Goal: Information Seeking & Learning: Find specific page/section

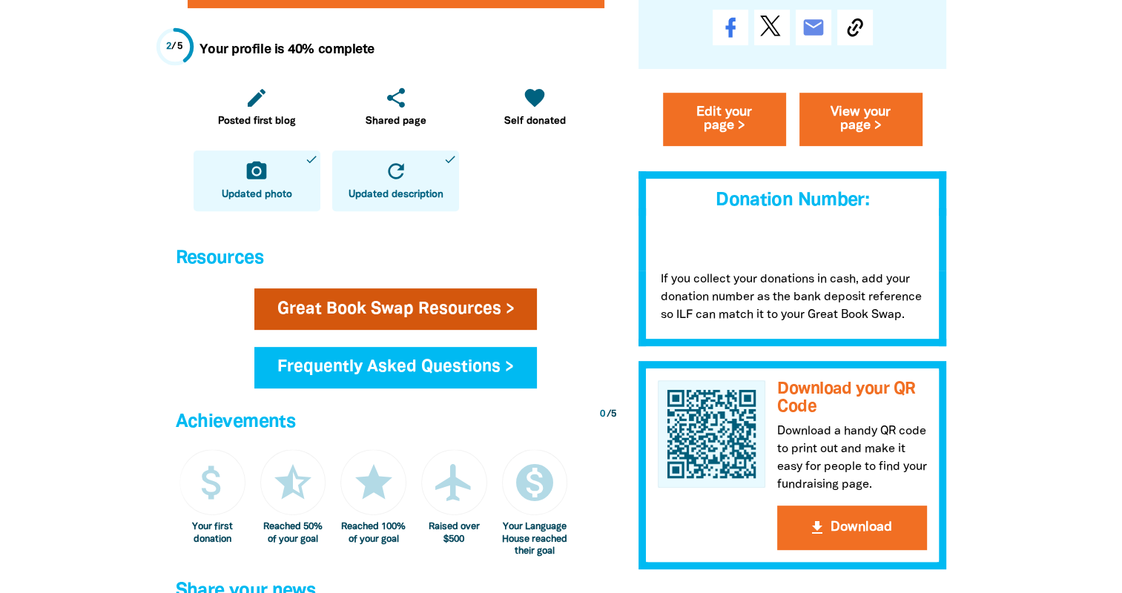
drag, startPoint x: 0, startPoint y: 0, endPoint x: 483, endPoint y: 316, distance: 576.7
click at [483, 316] on link "Great Book Swap Resources >" at bounding box center [395, 309] width 283 height 42
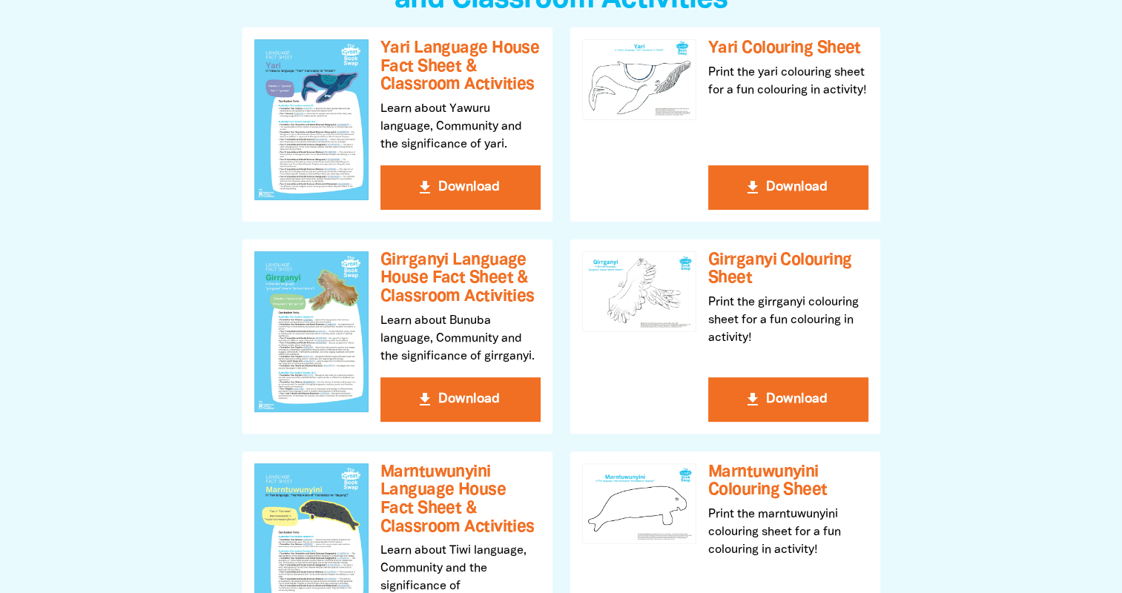
scroll to position [667, 0]
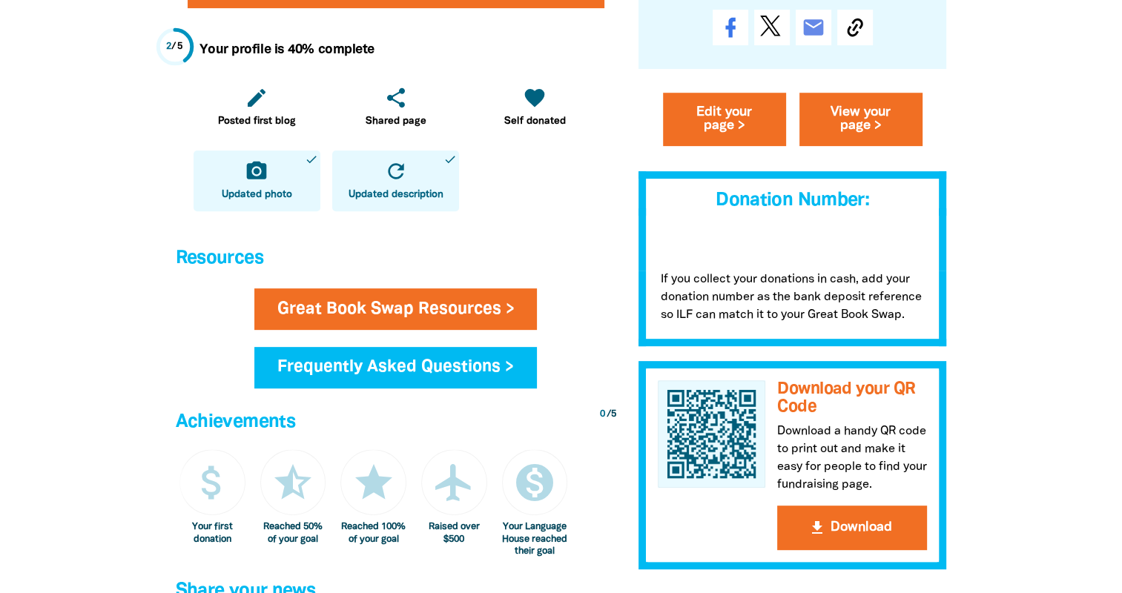
scroll to position [222, 0]
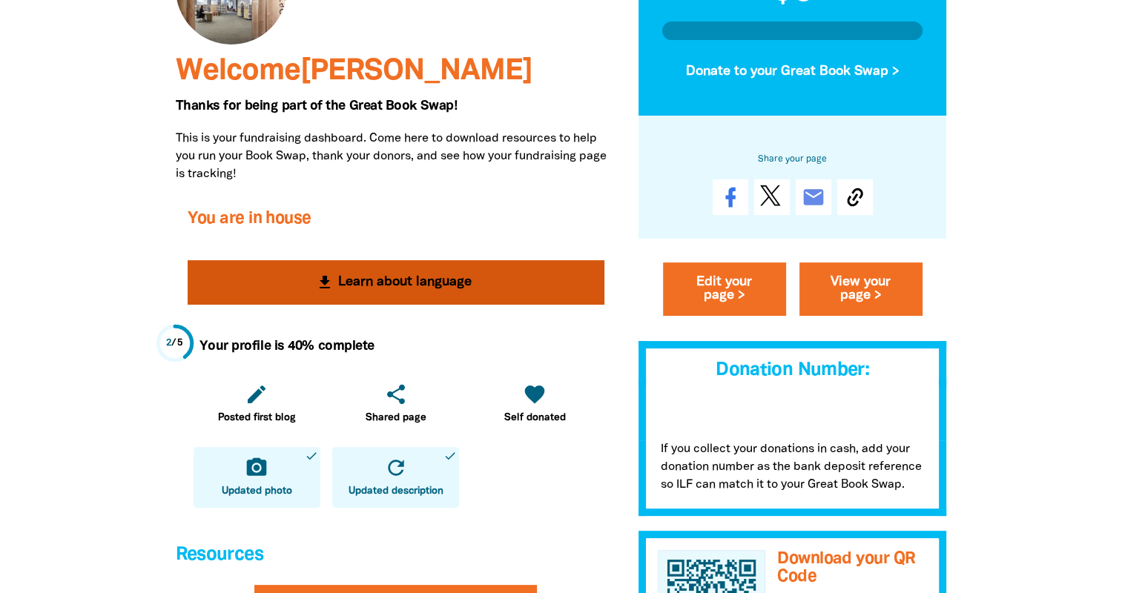
click at [252, 218] on h3 "You are in house" at bounding box center [396, 219] width 417 height 19
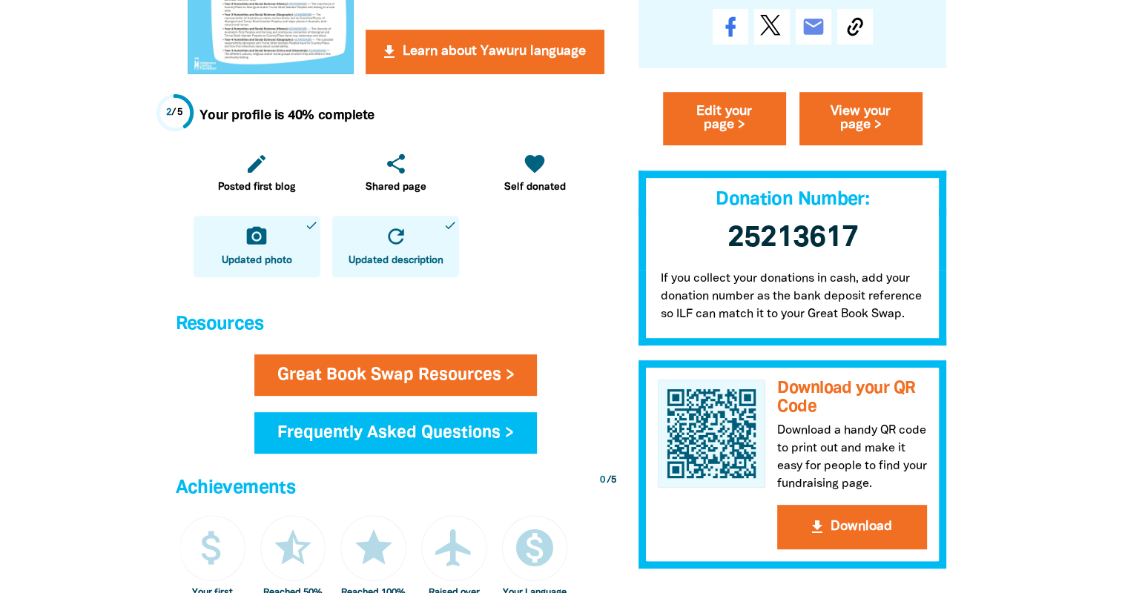
scroll to position [815, 0]
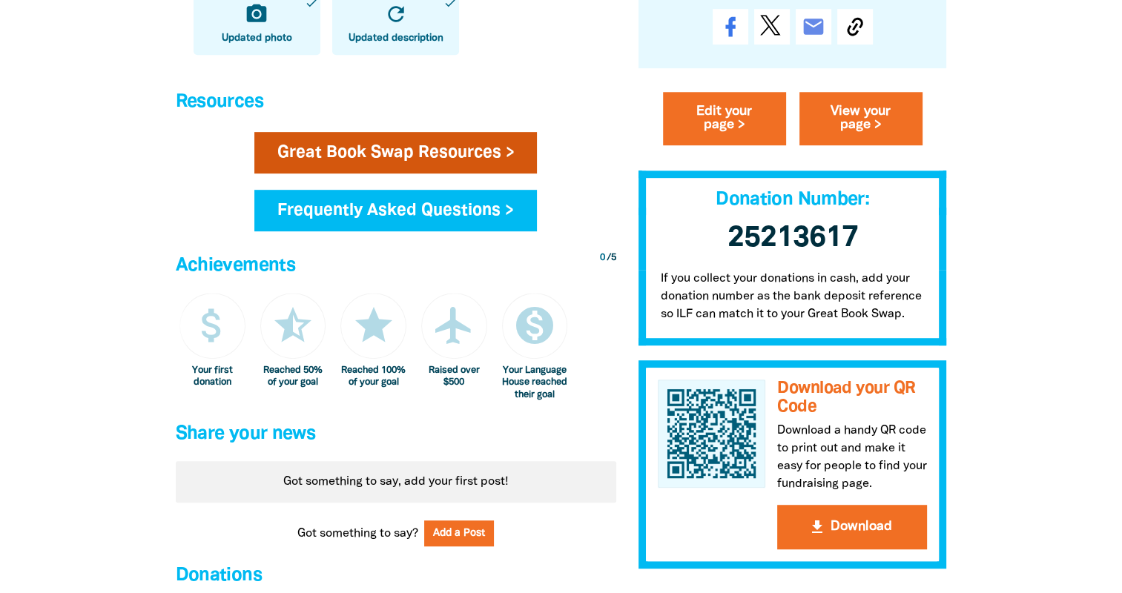
click at [514, 146] on link "Great Book Swap Resources >" at bounding box center [395, 153] width 283 height 42
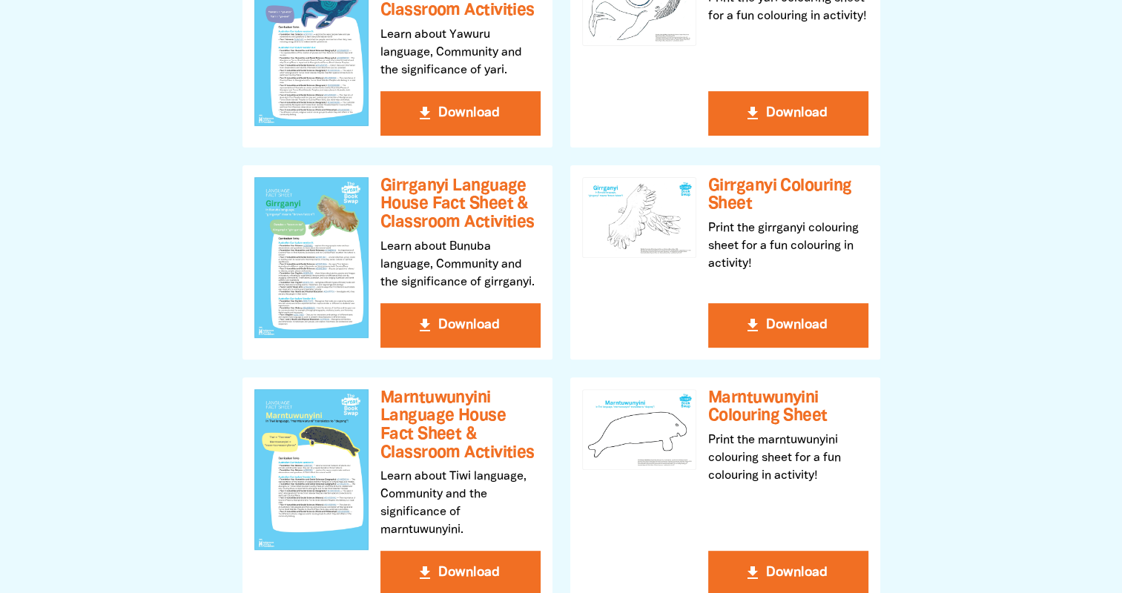
scroll to position [371, 0]
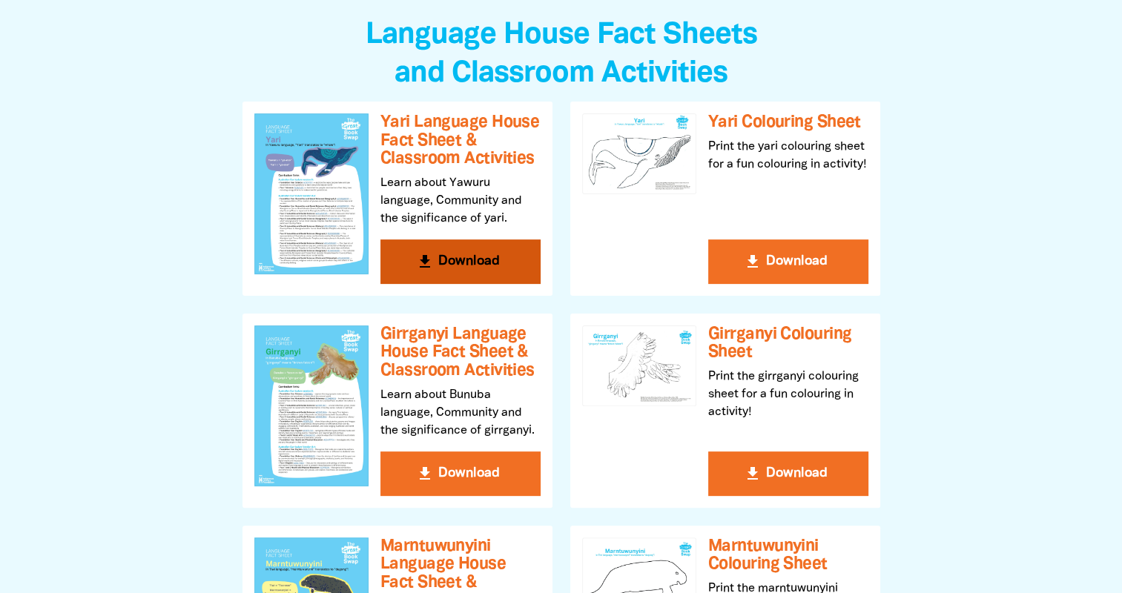
click at [498, 265] on button "get_app Download" at bounding box center [460, 261] width 160 height 44
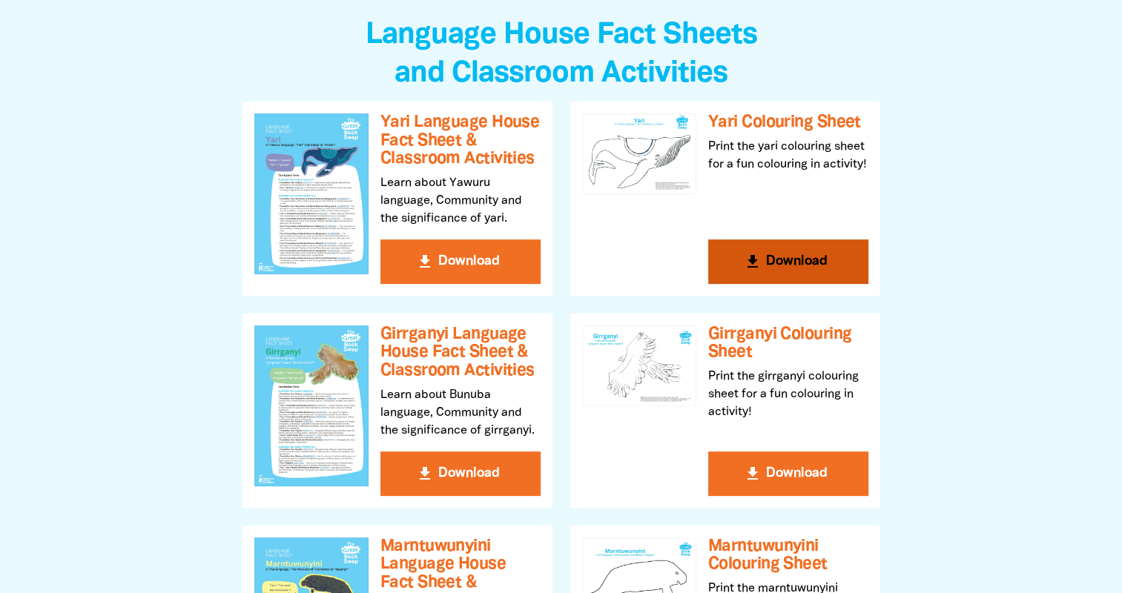
click at [821, 258] on button "get_app Download" at bounding box center [788, 261] width 160 height 44
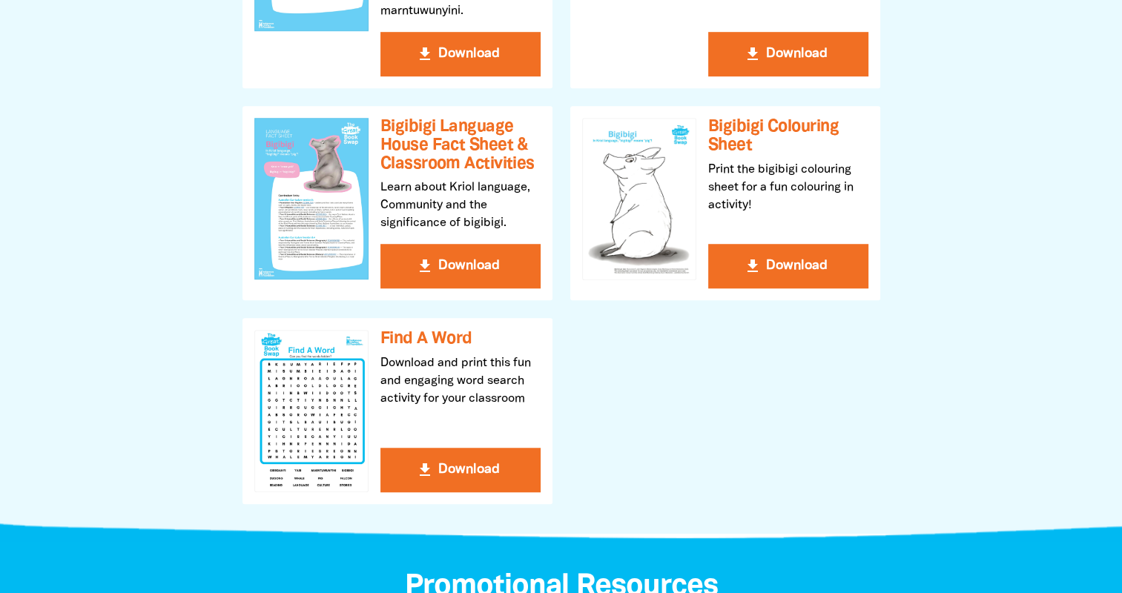
scroll to position [1112, 0]
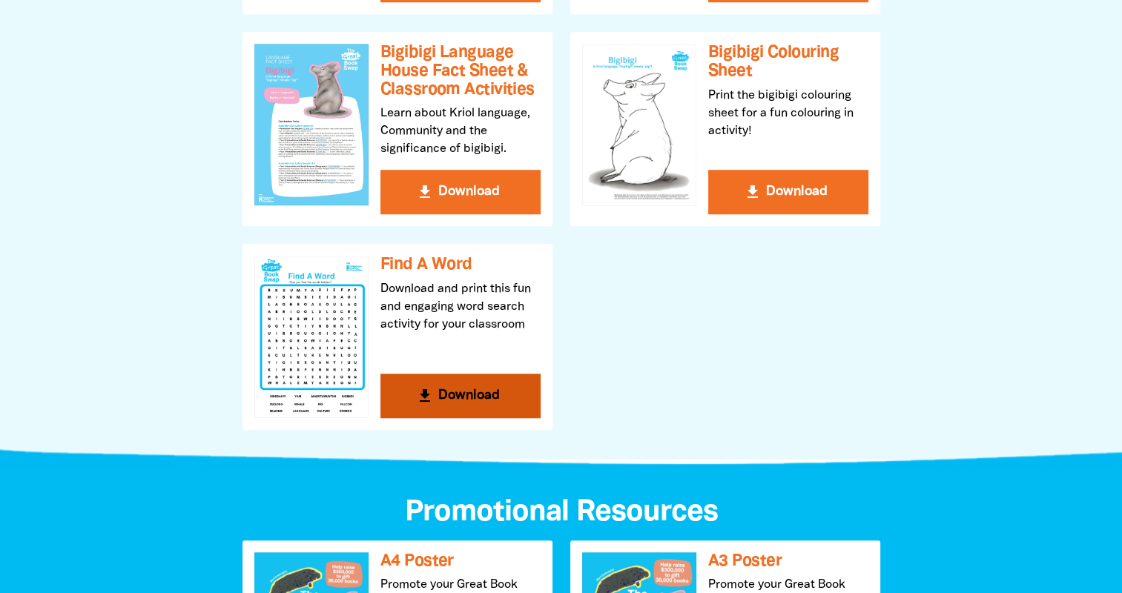
click at [332, 282] on div at bounding box center [311, 337] width 114 height 162
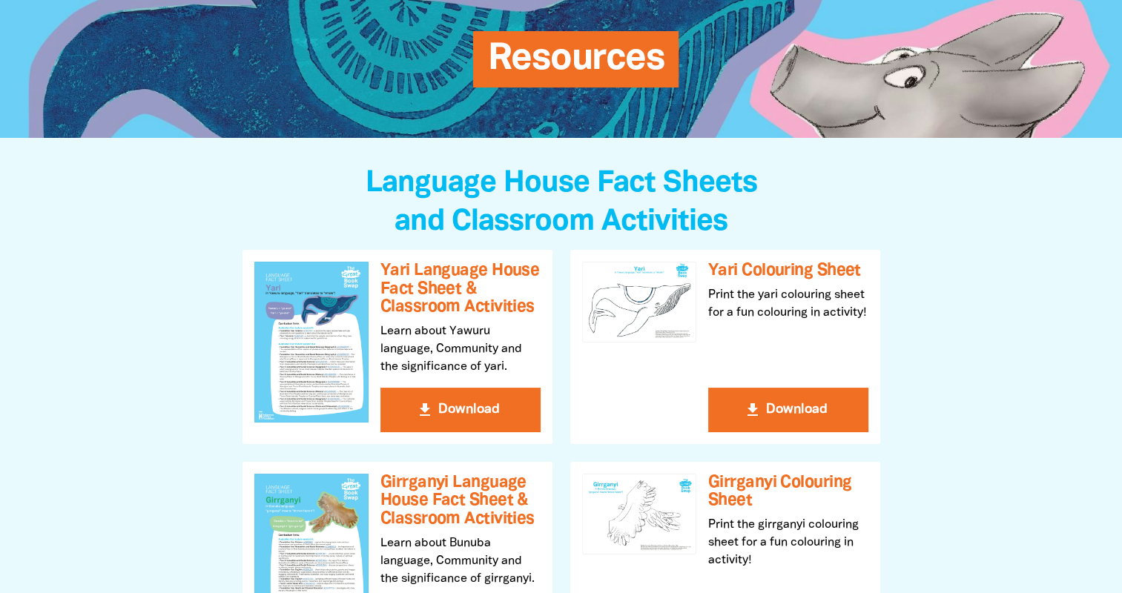
scroll to position [0, 0]
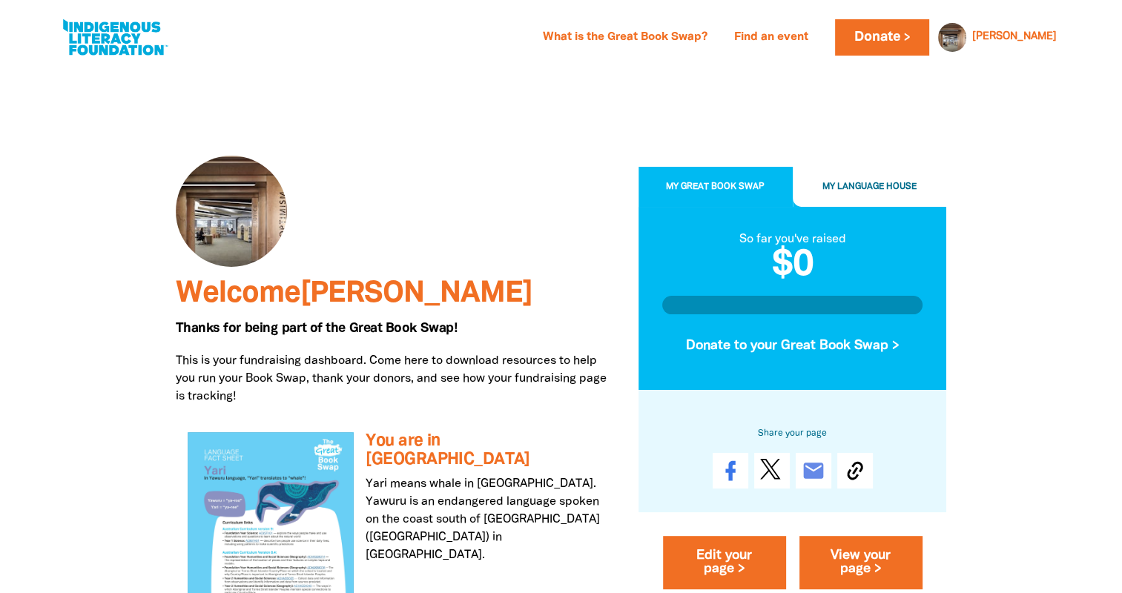
click at [866, 206] on button "My Language House" at bounding box center [869, 188] width 154 height 40
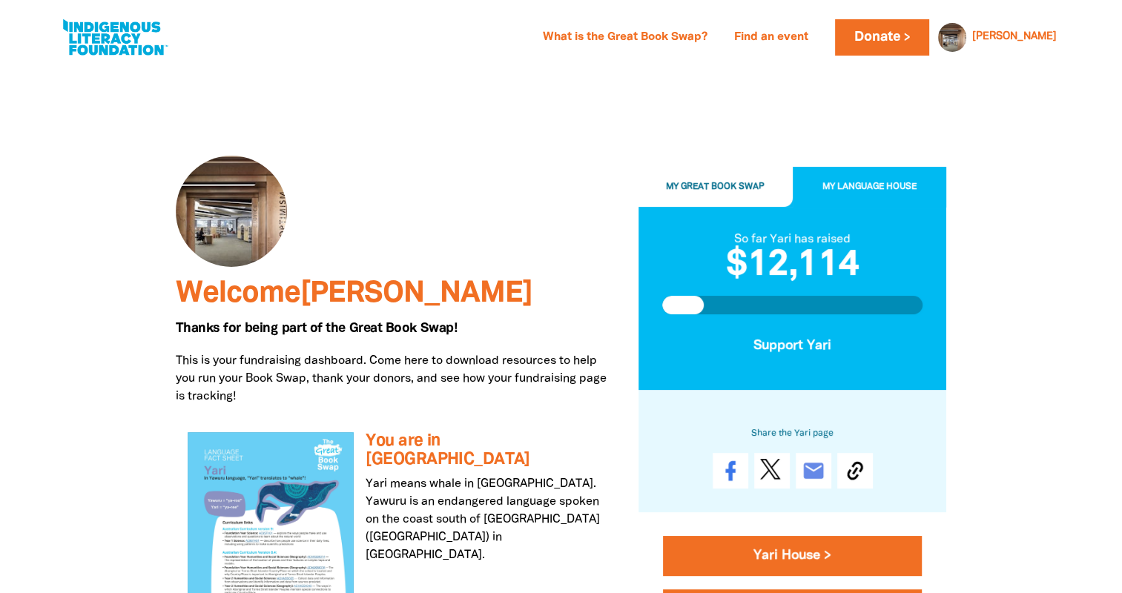
click at [709, 171] on button "My Great Book Swap" at bounding box center [715, 188] width 154 height 40
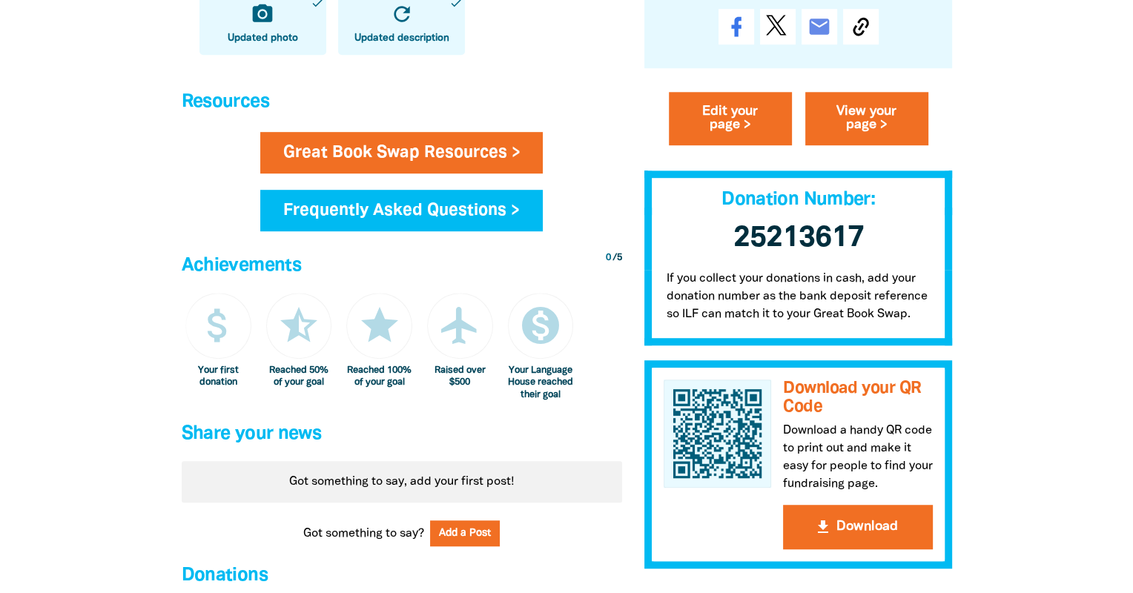
scroll to position [593, 0]
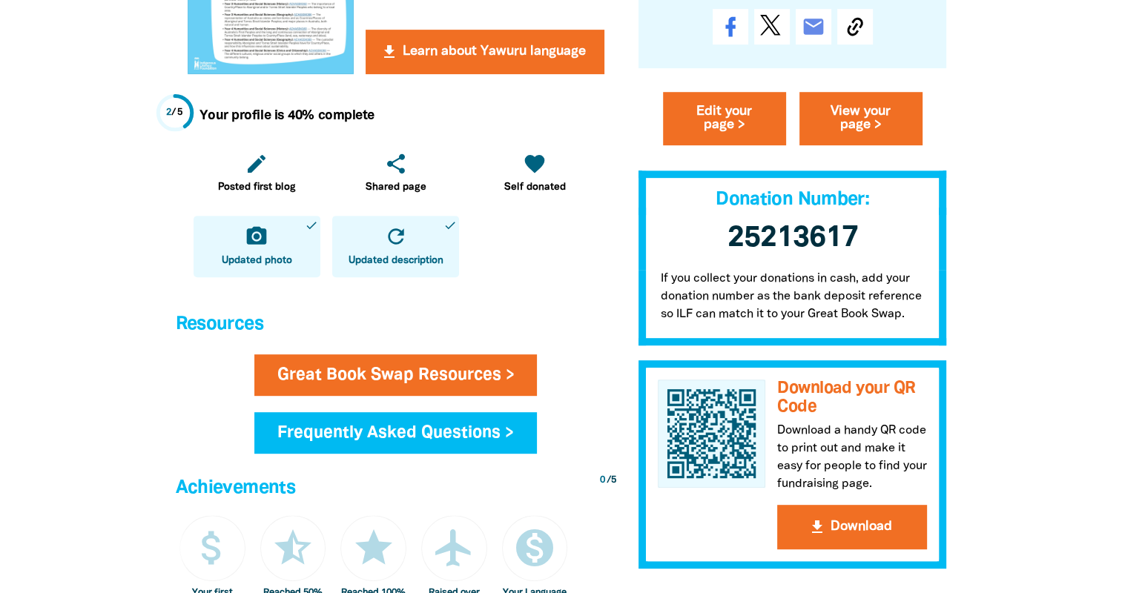
click at [399, 267] on span "Updated description" at bounding box center [395, 261] width 95 height 15
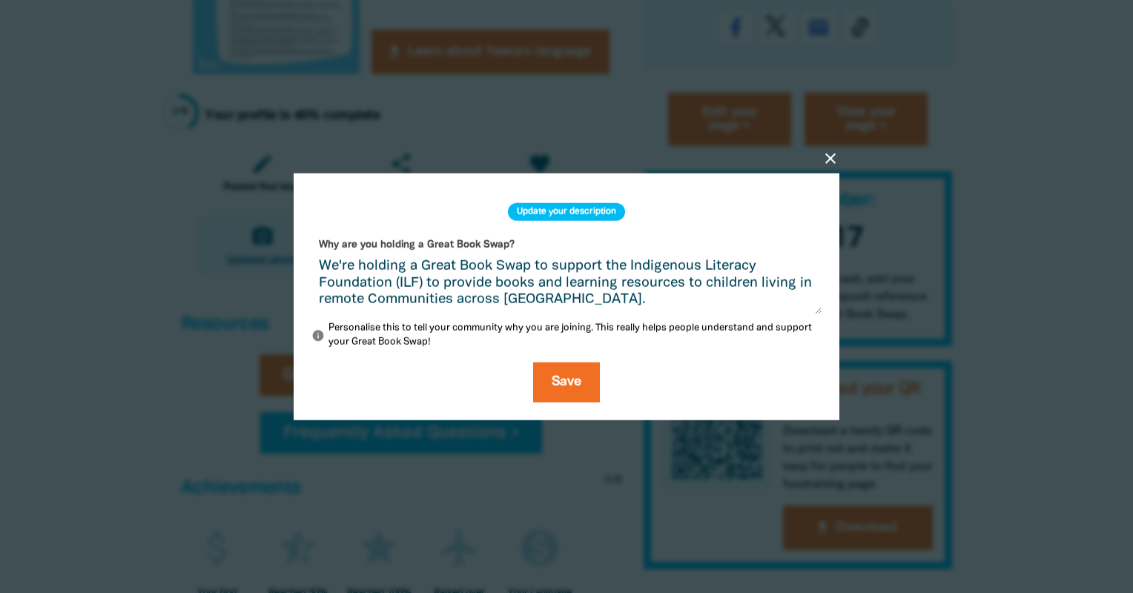
click at [531, 270] on textarea "We're holding a Great Book Swap to support the Indigenous Literacy Foundation (…" at bounding box center [566, 287] width 510 height 56
click at [537, 264] on textarea "We're holding a Great Book Swap to support the Indigenous Literacy Foundation (…" at bounding box center [566, 287] width 510 height 56
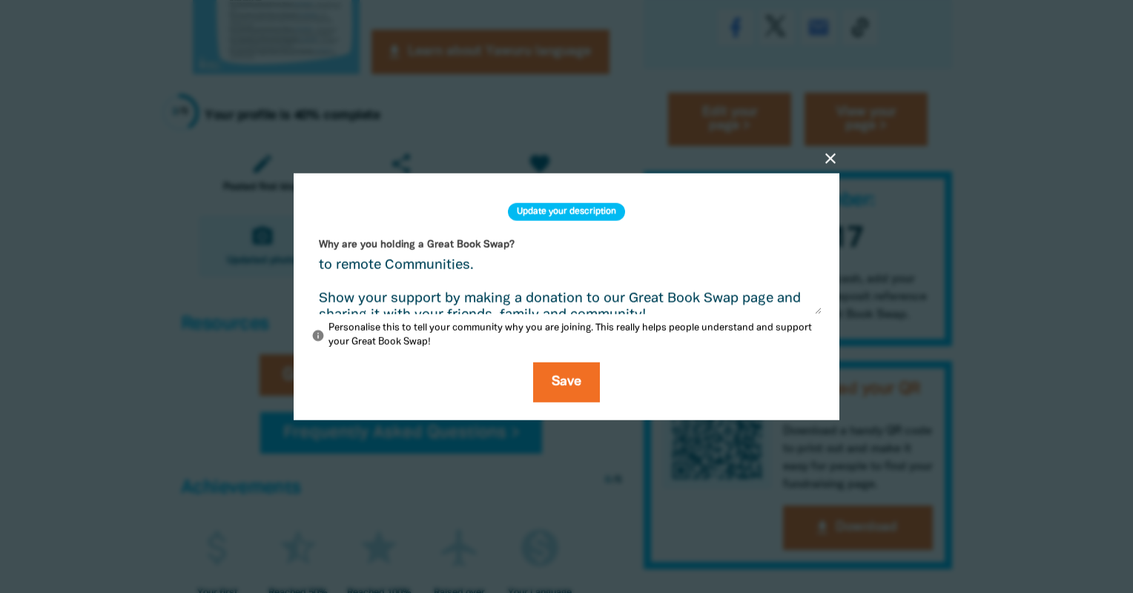
drag, startPoint x: 743, startPoint y: 282, endPoint x: 749, endPoint y: 302, distance: 21.8
click at [749, 302] on textarea "We're holding a Great Book Swap throughout Book Week 2025 to support the Indige…" at bounding box center [566, 287] width 510 height 56
drag, startPoint x: 776, startPoint y: 282, endPoint x: 768, endPoint y: 314, distance: 32.9
click at [768, 314] on textarea "We're holding a Great Book Swap throughout Book Week 2025 to support the Indige…" at bounding box center [566, 287] width 510 height 56
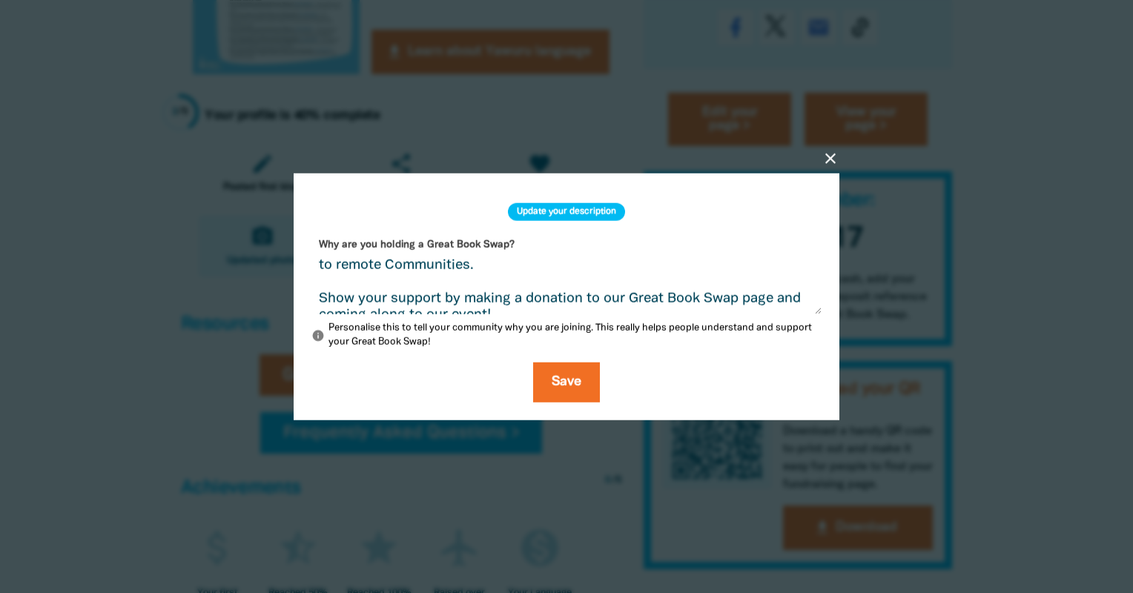
drag, startPoint x: 489, startPoint y: 294, endPoint x: 311, endPoint y: 294, distance: 177.2
click at [311, 294] on textarea "We're holding a Great Book Swap throughout Book Week 2025 to support the Indige…" at bounding box center [566, 287] width 510 height 56
click at [465, 282] on textarea "We're holding a Great Book Swap throughout Book Week 2025 to support the Indige…" at bounding box center [566, 287] width 510 height 56
drag, startPoint x: 317, startPoint y: 301, endPoint x: 792, endPoint y: 299, distance: 474.4
click at [792, 299] on textarea "We're holding a Great Book Swap throughout Book Week 2025 to support the Indige…" at bounding box center [566, 287] width 510 height 56
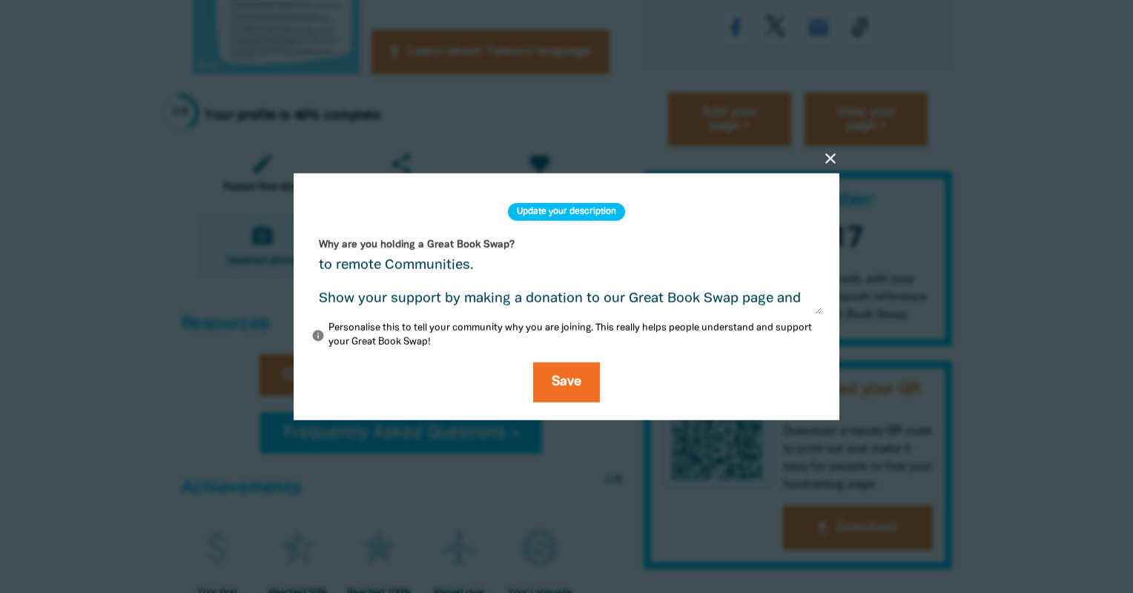
scroll to position [118, 0]
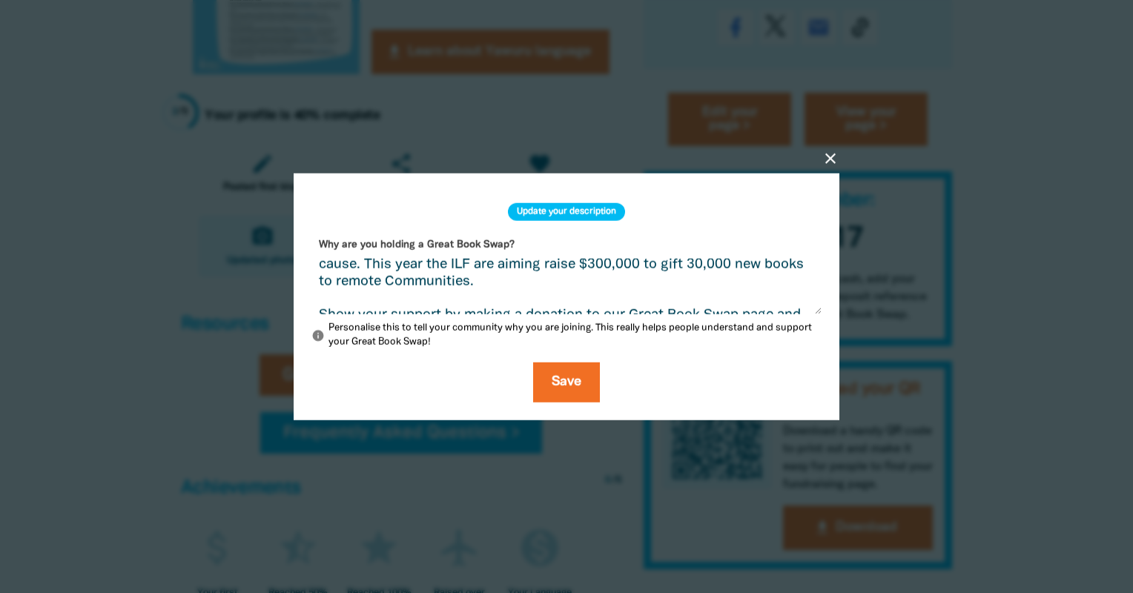
click at [466, 299] on textarea "We're holding a Great Book Swap throughout Book Week 2025 to support the Indige…" at bounding box center [566, 287] width 510 height 56
paste textarea "joining us in the CPA Foyer at lunchtimes [DATE] to [DATE] for the swap!"
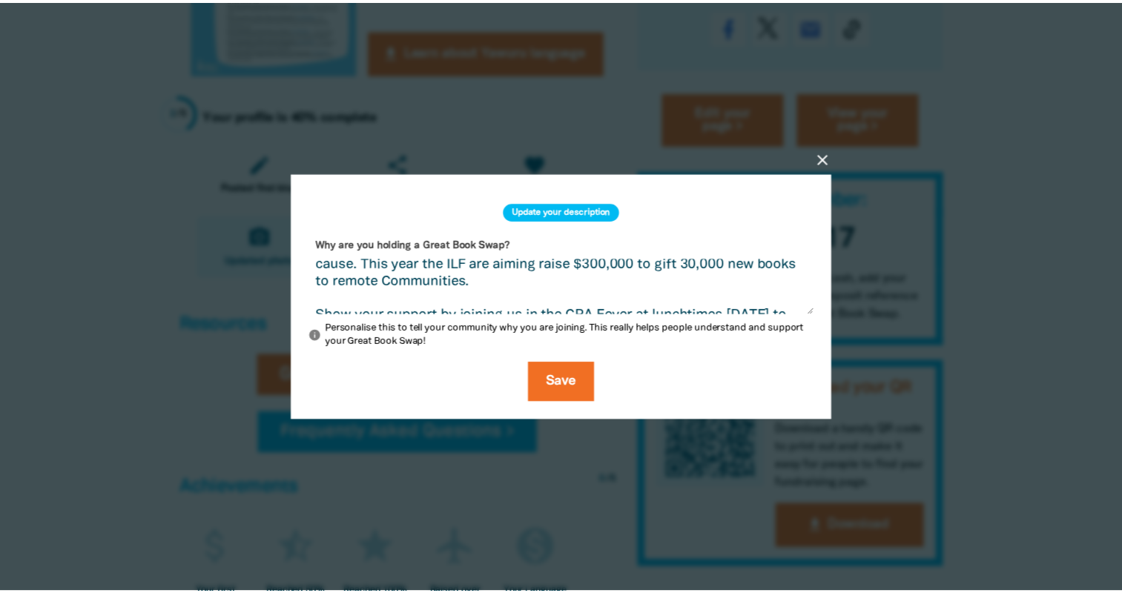
scroll to position [134, 0]
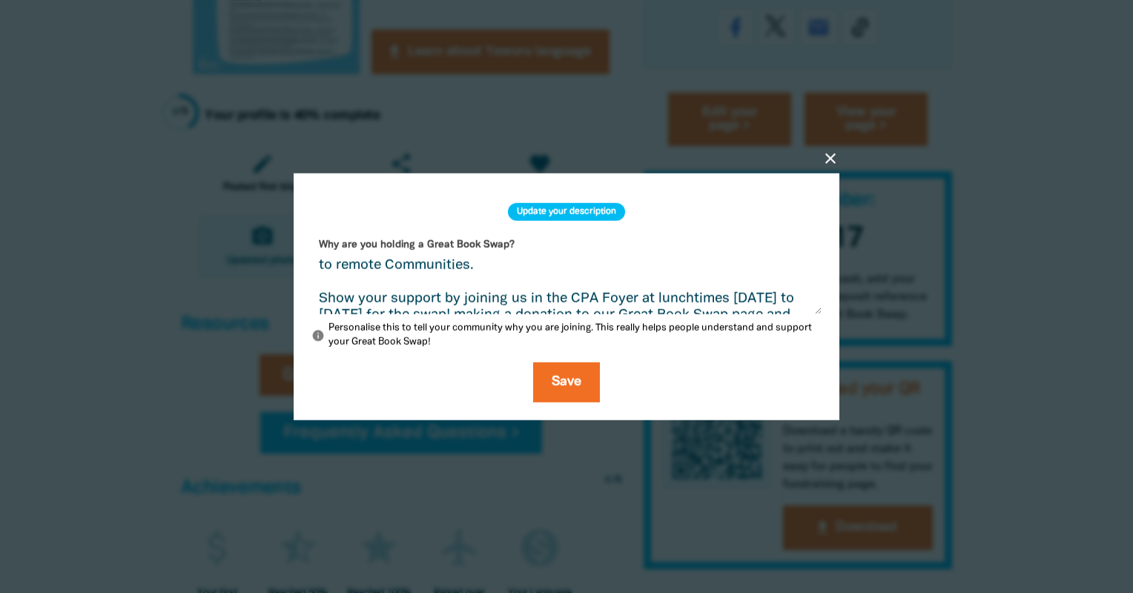
drag, startPoint x: 365, startPoint y: 297, endPoint x: 612, endPoint y: 299, distance: 247.6
click at [612, 299] on textarea "We're holding a Great Book Swap throughout Book Week 2025 to support the Indige…" at bounding box center [566, 287] width 510 height 56
click at [732, 292] on textarea "We're holding a Great Book Swap throughout Book Week 2025 to support the Indige…" at bounding box center [566, 287] width 510 height 56
click at [365, 299] on textarea "We're holding a Great Book Swap throughout Book Week 2025 to support the Indige…" at bounding box center [566, 287] width 510 height 56
type textarea "We're holding a Great Book Swap throughout Book Week 2025 to support the Indige…"
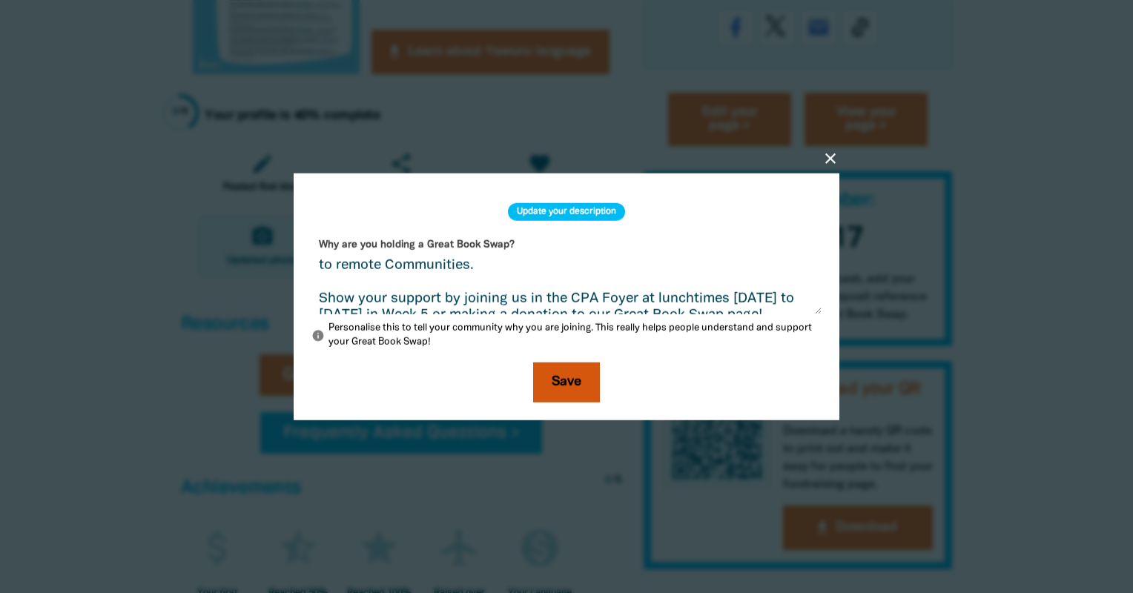
click at [568, 377] on button "Save" at bounding box center [566, 382] width 67 height 40
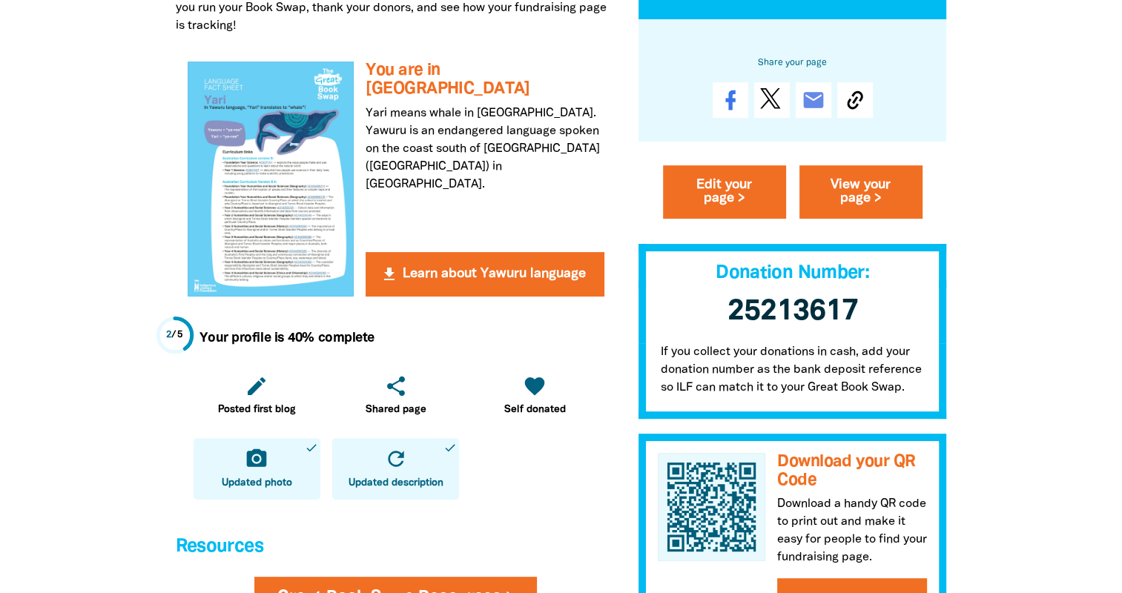
scroll to position [445, 0]
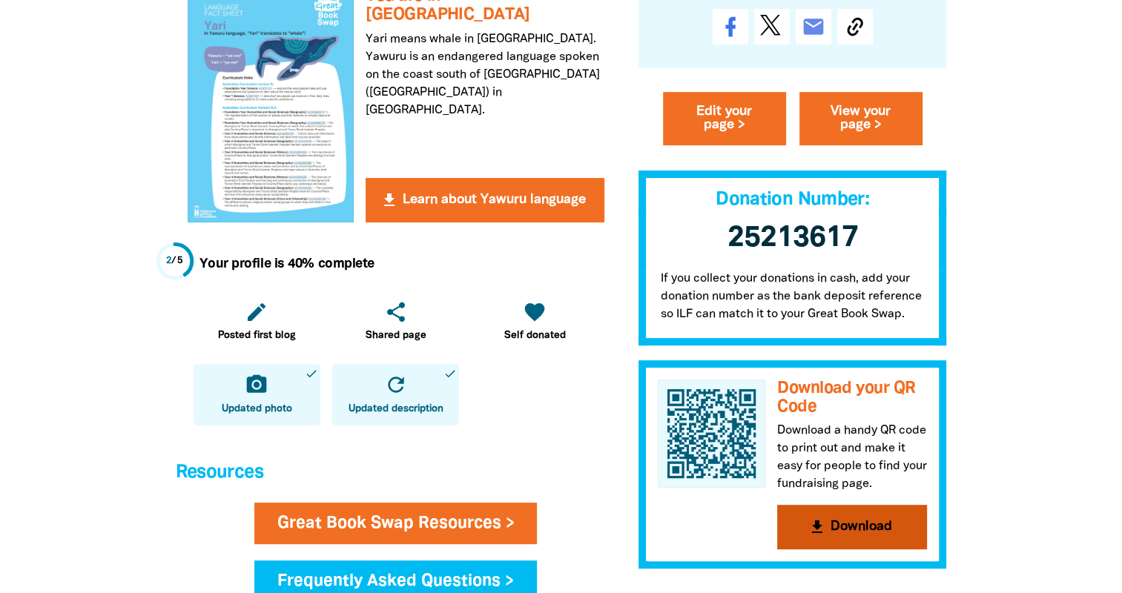
click at [839, 523] on button "get_app Download" at bounding box center [852, 528] width 150 height 44
click at [608, 136] on div "get_app You are in Yari house Yari means whale in [GEOGRAPHIC_DATA]. Yawuru is …" at bounding box center [396, 105] width 440 height 258
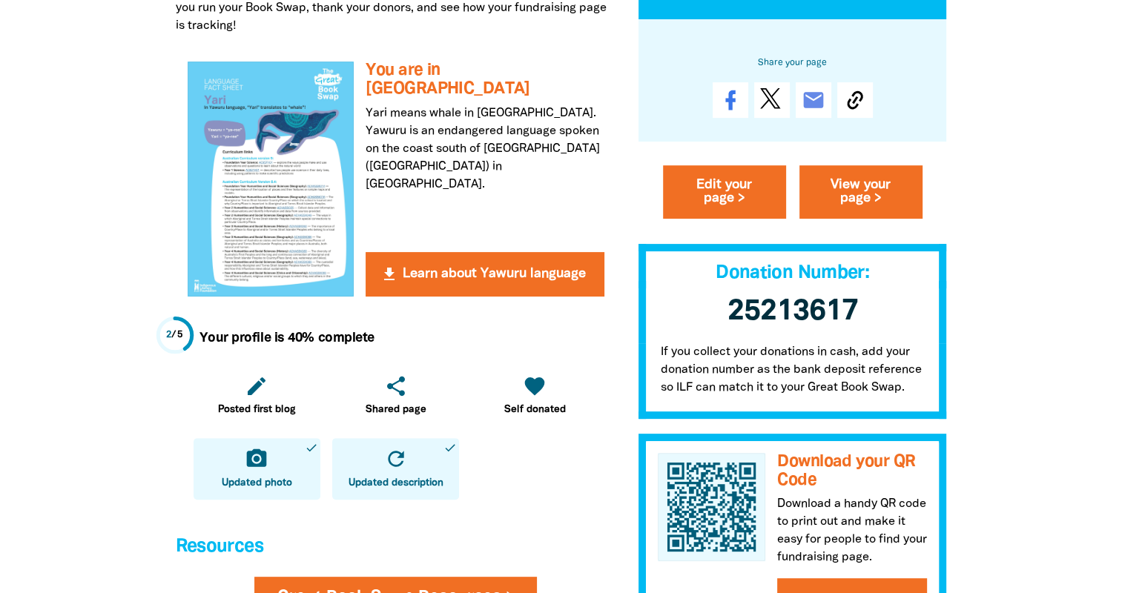
scroll to position [519, 0]
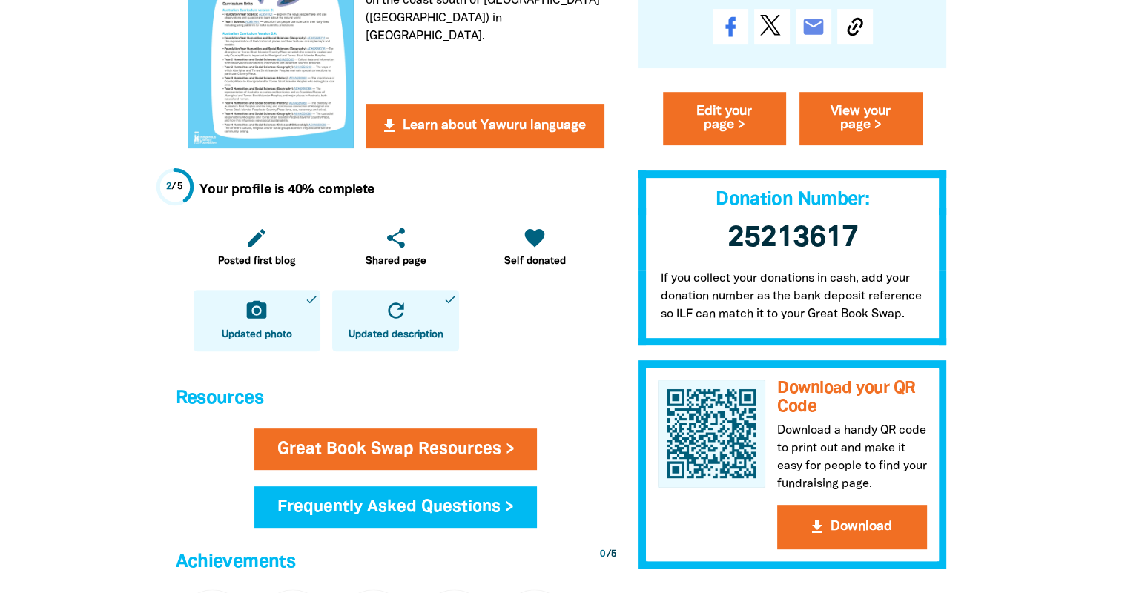
click at [245, 193] on strong "Your profile is 40% complete" at bounding box center [286, 190] width 175 height 12
click at [181, 190] on div "2 / 5" at bounding box center [174, 186] width 17 height 14
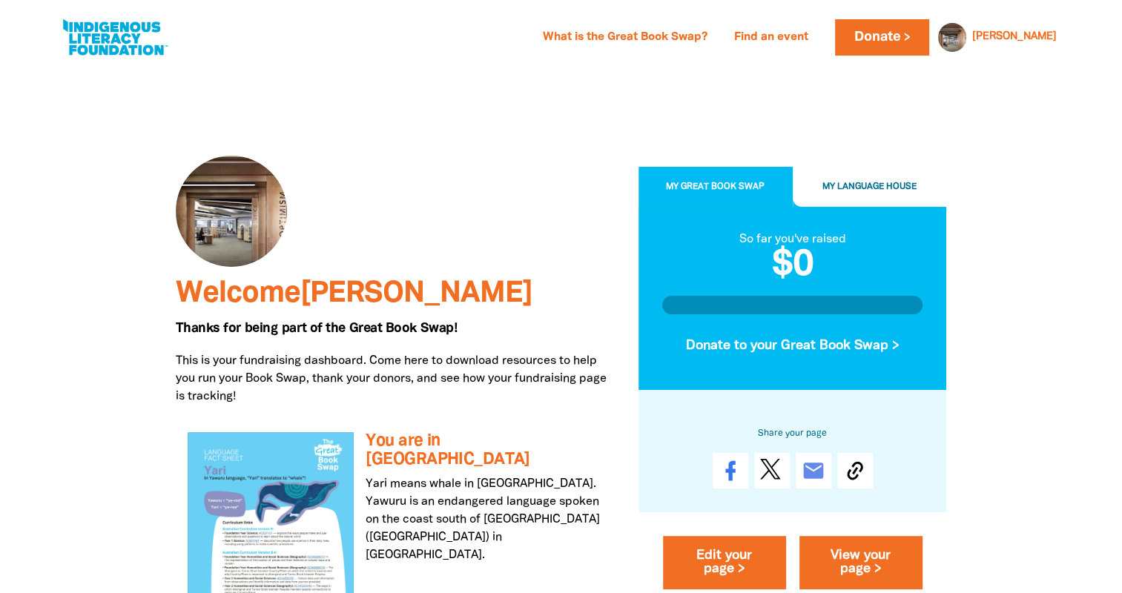
click at [250, 220] on div at bounding box center [231, 211] width 111 height 111
click at [250, 299] on span "Welcome [PERSON_NAME]" at bounding box center [354, 293] width 357 height 27
click at [1025, 28] on div "[PERSON_NAME]" at bounding box center [1014, 37] width 96 height 22
click at [1032, 34] on link "[PERSON_NAME]" at bounding box center [1014, 37] width 85 height 10
click at [1016, 42] on link "[PERSON_NAME]" at bounding box center [1014, 37] width 85 height 10
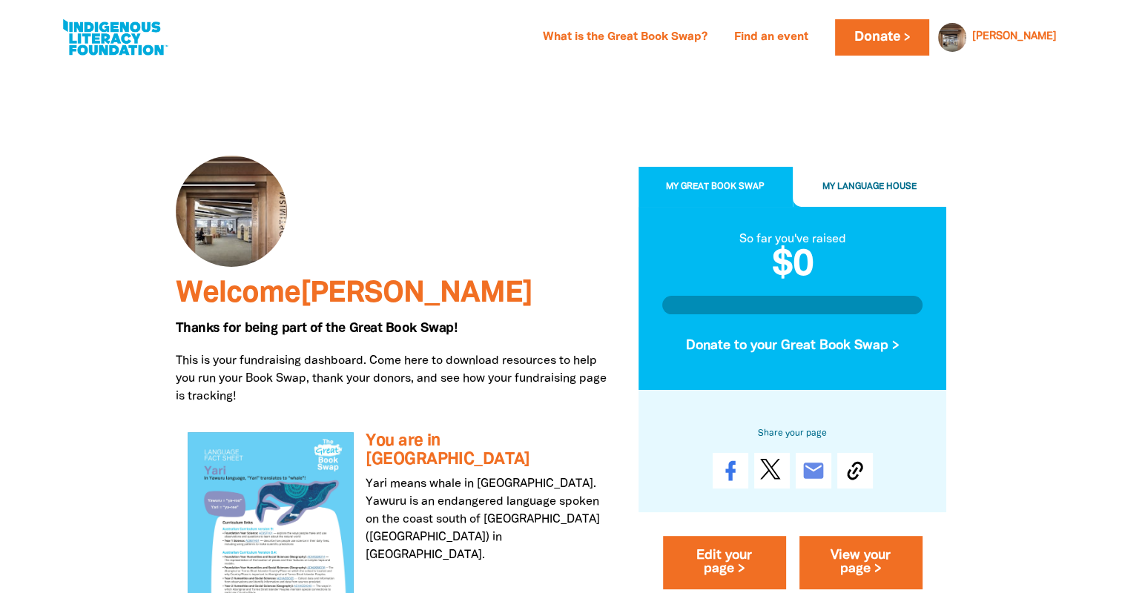
click at [529, 256] on div at bounding box center [396, 211] width 440 height 111
click at [101, 38] on link at bounding box center [114, 37] width 111 height 45
select select "k12"
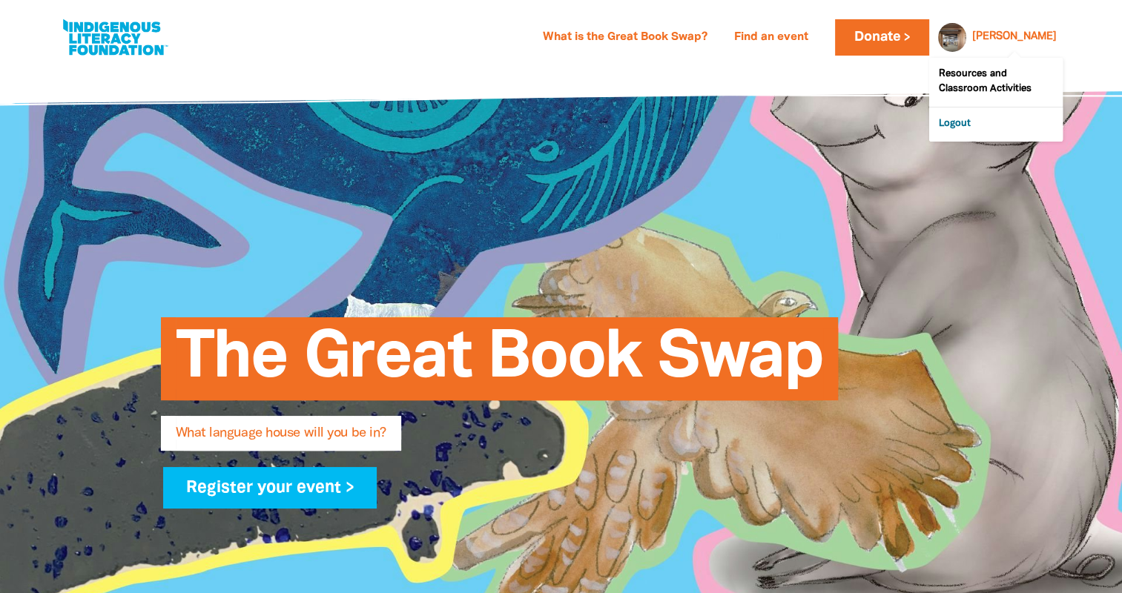
click at [974, 125] on link "Logout" at bounding box center [995, 124] width 133 height 34
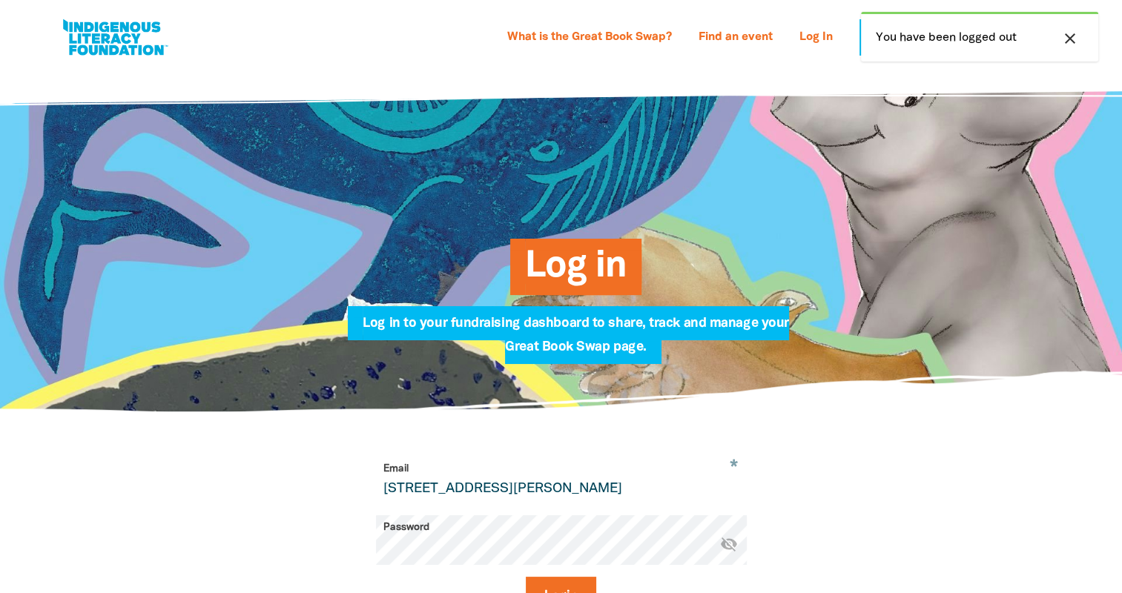
click at [786, 74] on div "What is the Great Book Swap? Find an event Log In Sign Up Donate What is the Gr…" at bounding box center [560, 37] width 1033 height 75
click at [812, 44] on link "Log In" at bounding box center [815, 38] width 51 height 24
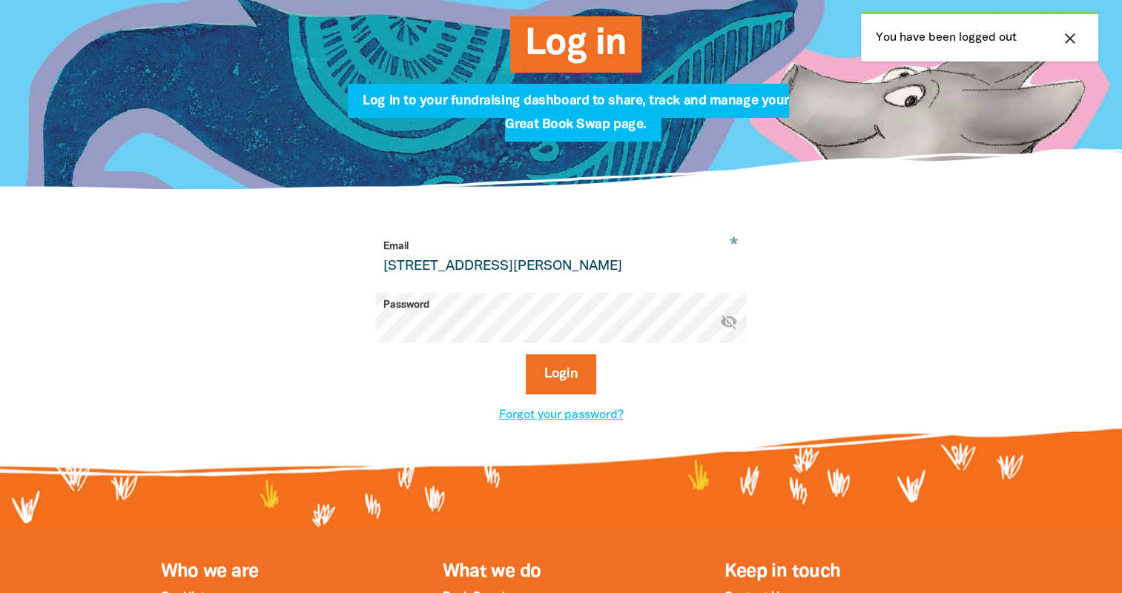
scroll to position [297, 0]
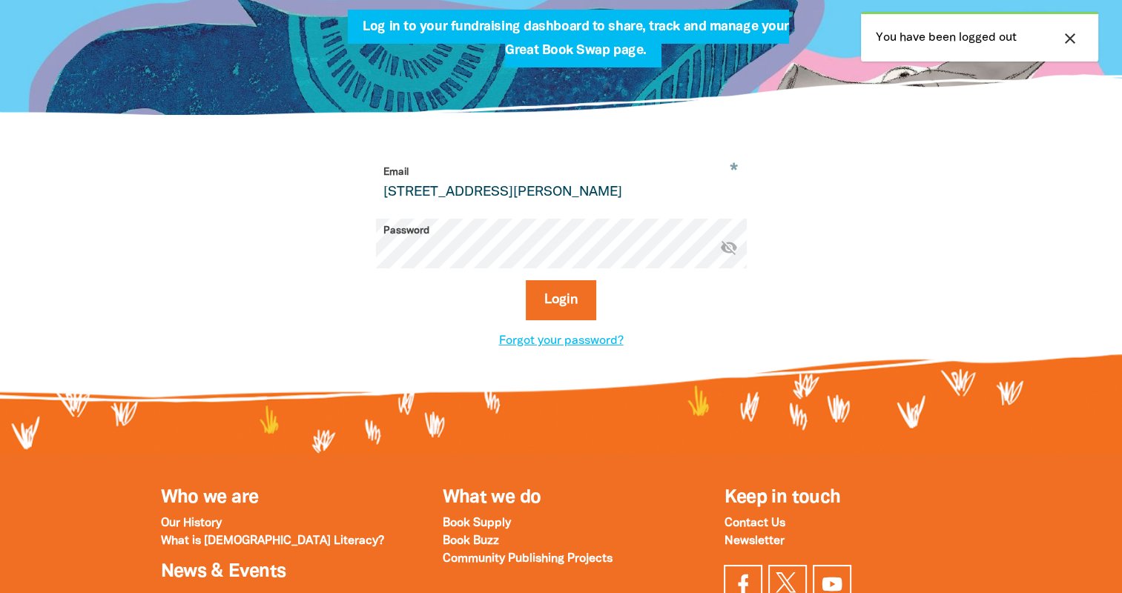
click at [507, 194] on input "[STREET_ADDRESS][PERSON_NAME]" at bounding box center [561, 183] width 371 height 47
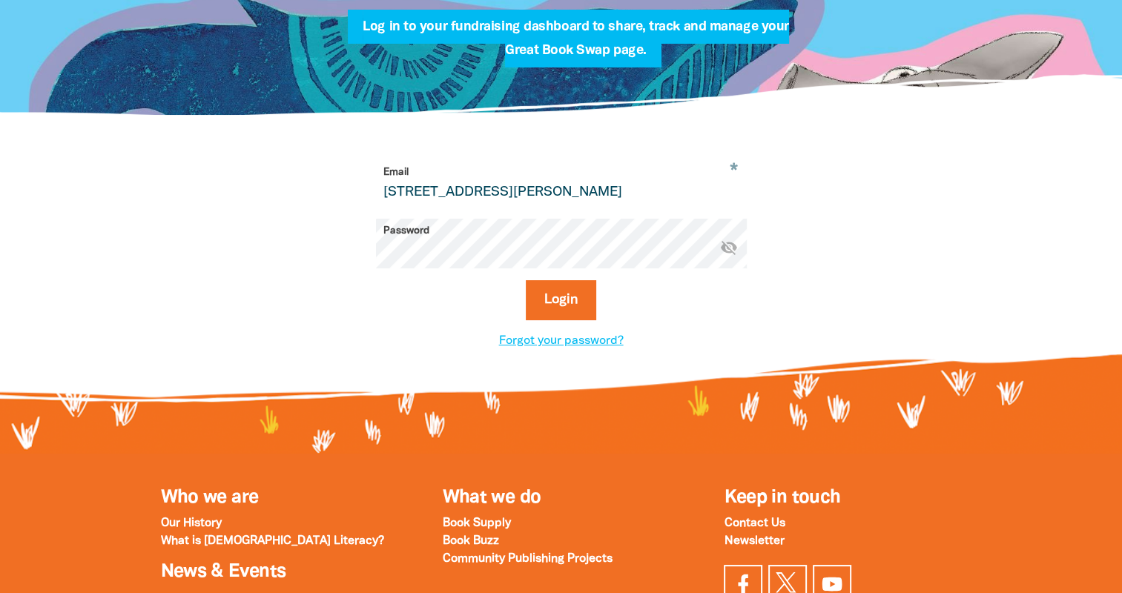
click at [507, 194] on input "[STREET_ADDRESS][PERSON_NAME]" at bounding box center [561, 183] width 371 height 47
type input "[EMAIL_ADDRESS][DOMAIN_NAME]"
click at [558, 299] on button "Login" at bounding box center [561, 300] width 70 height 40
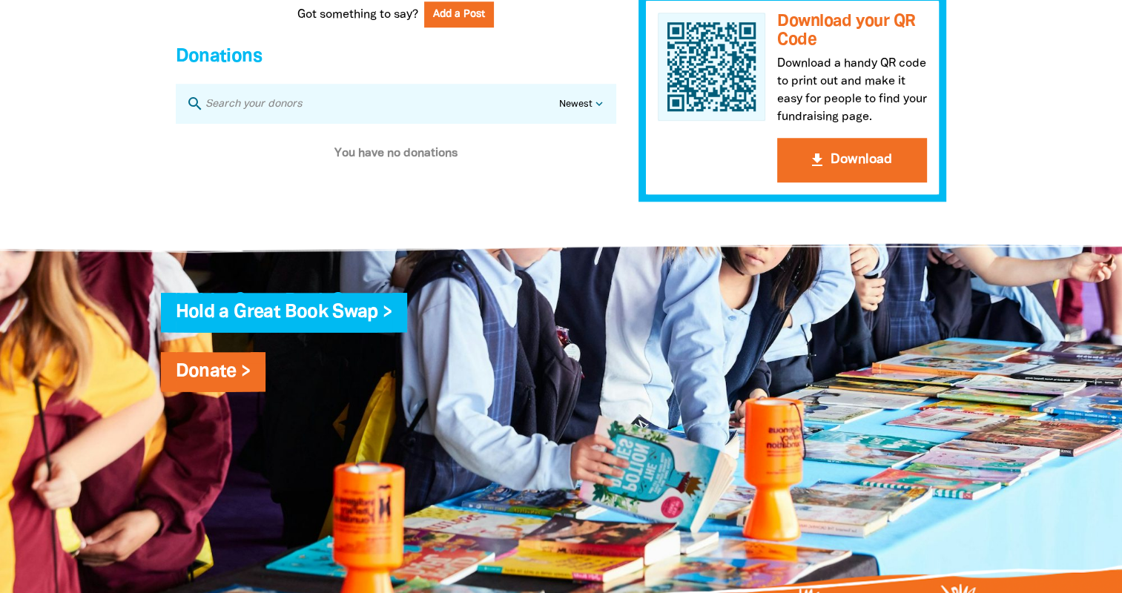
scroll to position [1408, 0]
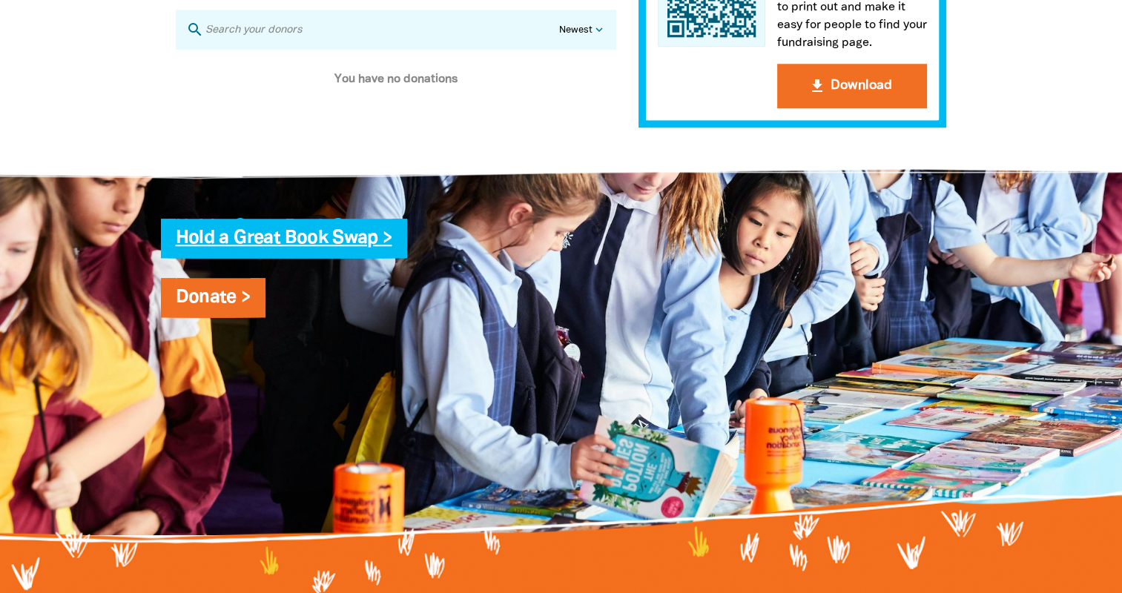
click at [271, 247] on link "Hold a Great Book Swap >" at bounding box center [284, 238] width 216 height 17
select select "k12"
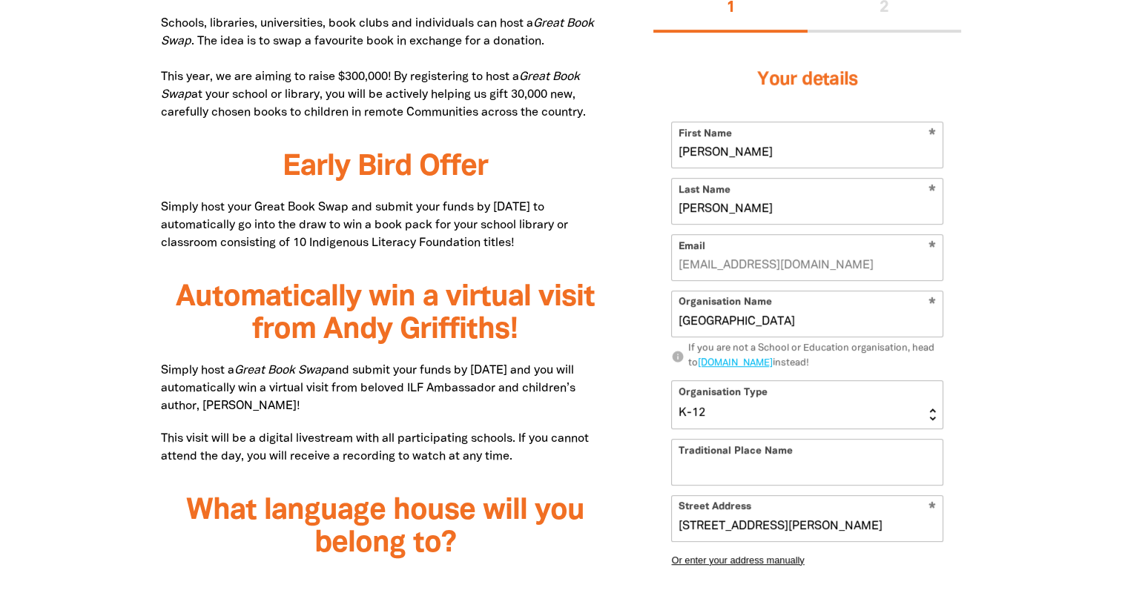
scroll to position [815, 0]
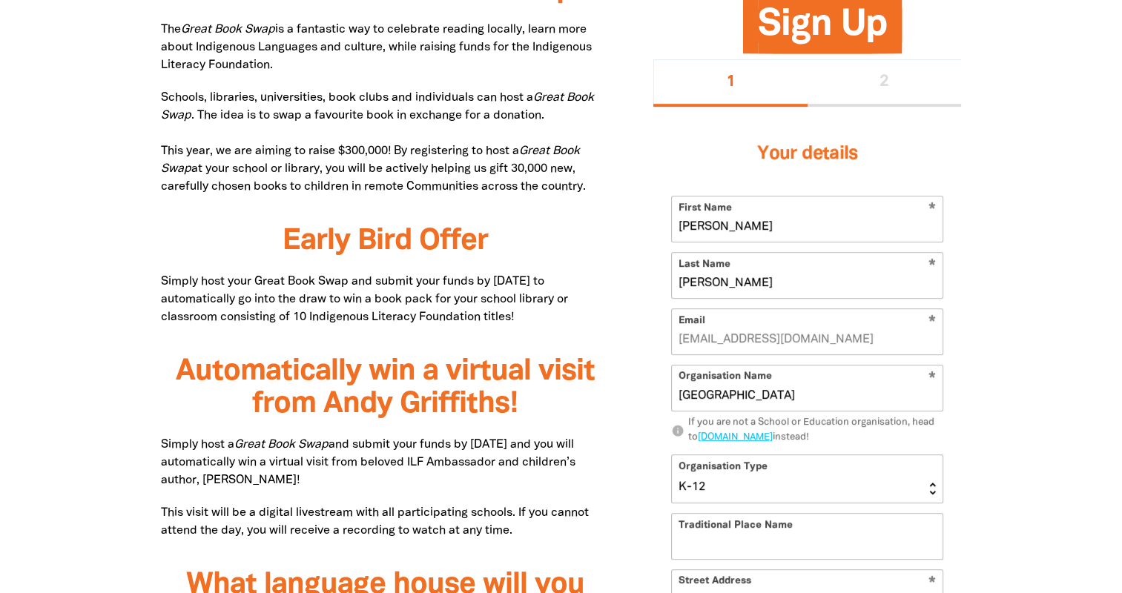
click at [892, 88] on div "1 2" at bounding box center [807, 82] width 308 height 47
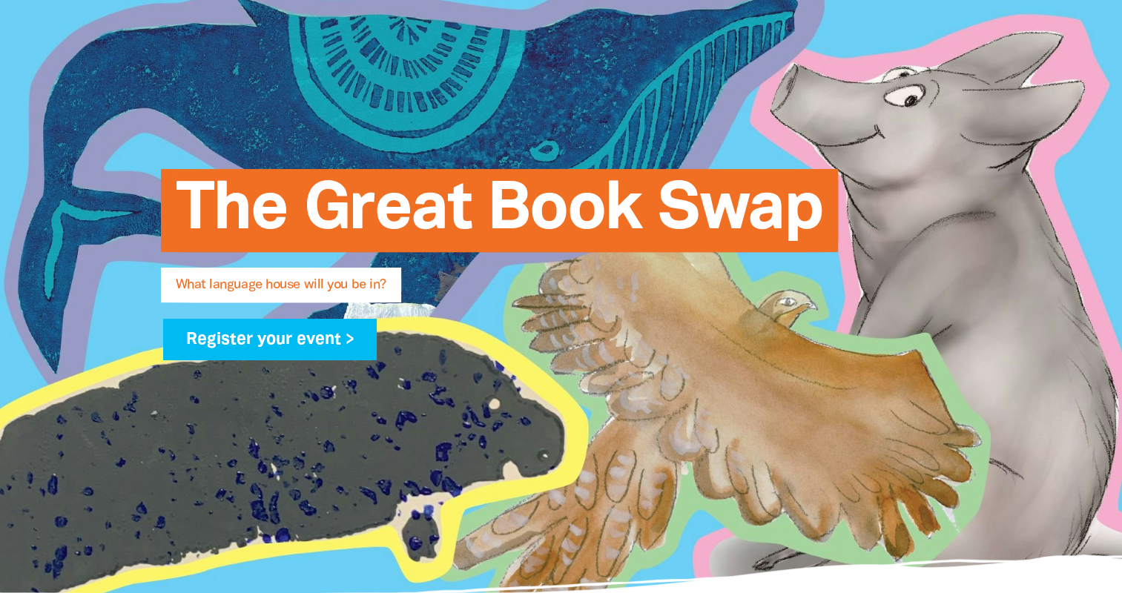
scroll to position [0, 0]
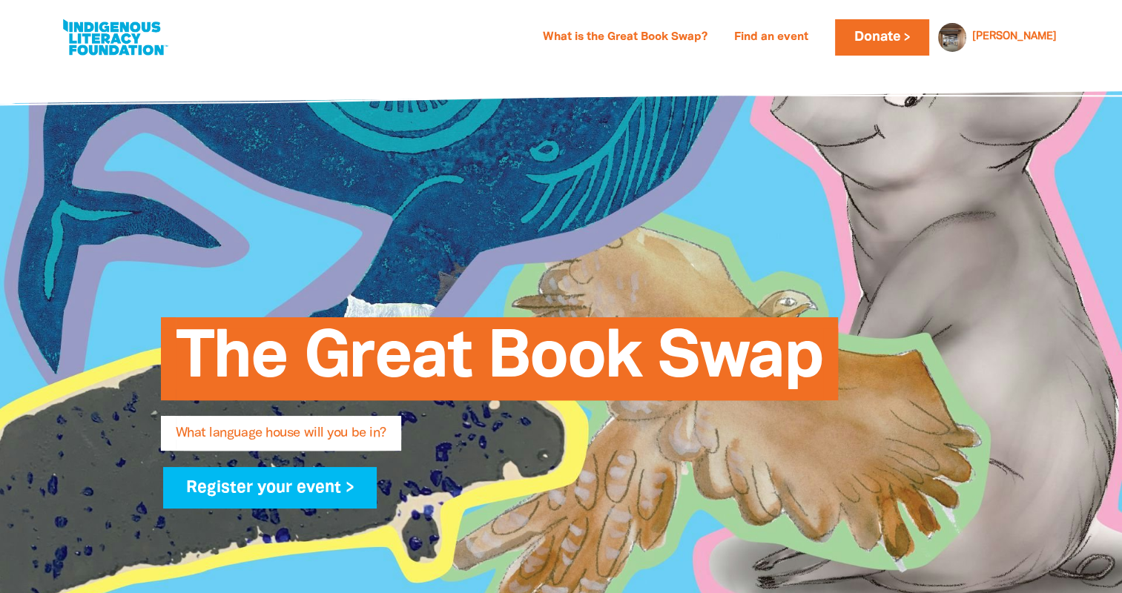
click at [817, 33] on link "Find an event" at bounding box center [771, 38] width 92 height 24
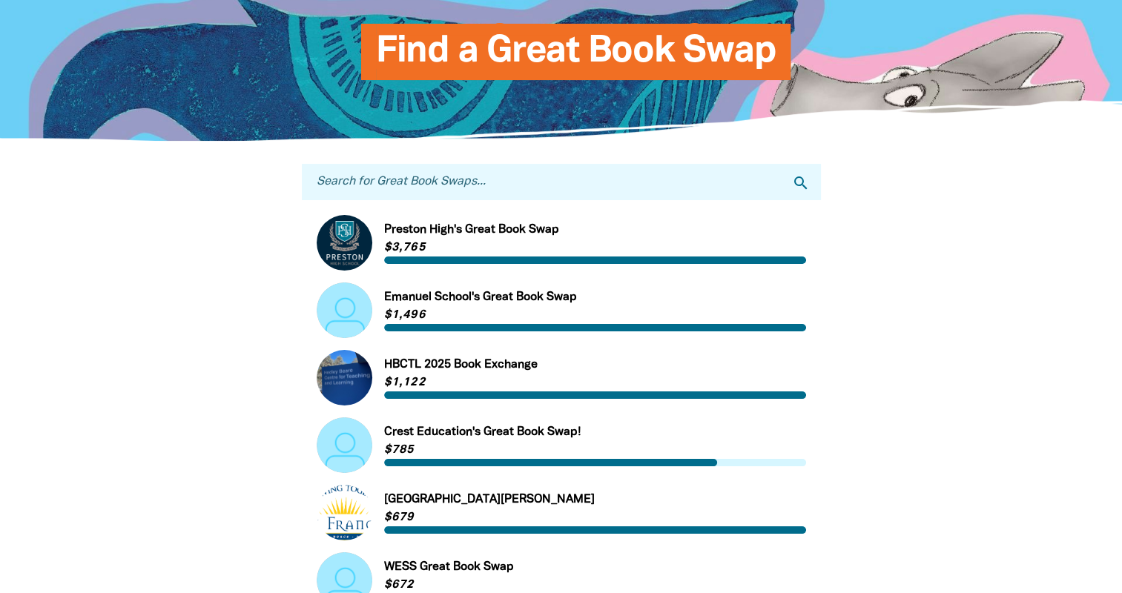
scroll to position [74, 0]
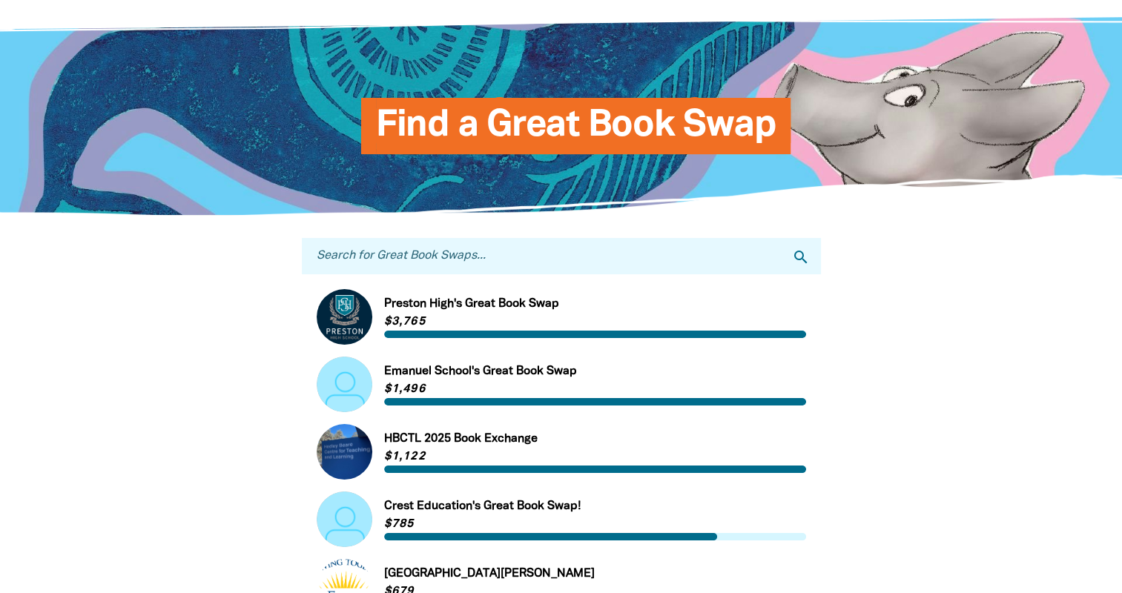
click at [432, 266] on input "Search for Great Book Swaps..." at bounding box center [561, 256] width 519 height 36
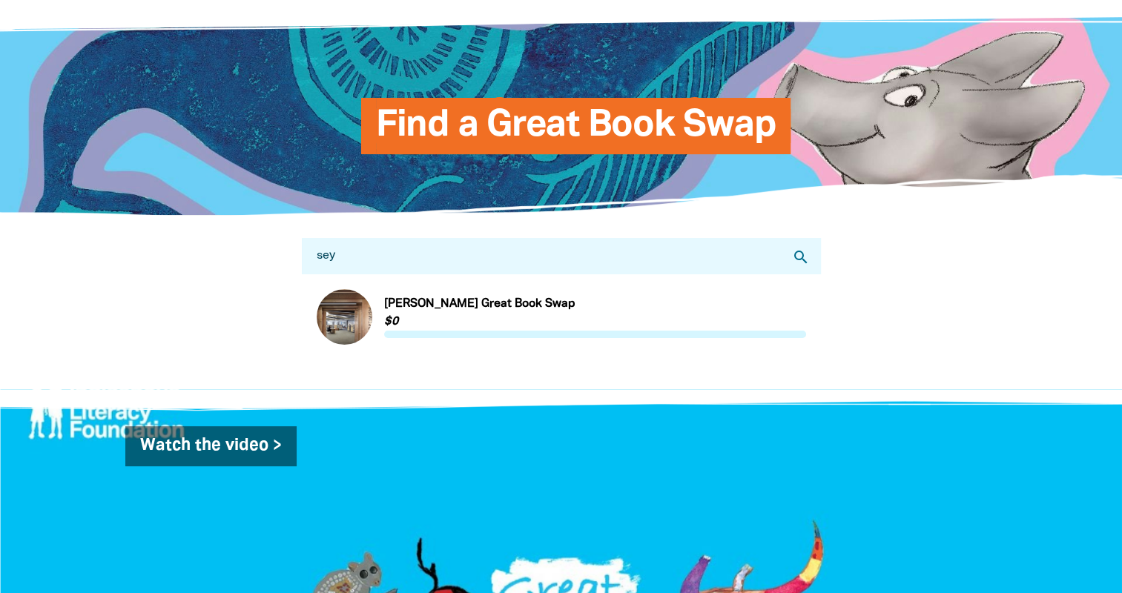
type input "sey"
click at [473, 310] on link "Link to [PERSON_NAME] Great Book Swap" at bounding box center [561, 317] width 489 height 56
